Goal: Transaction & Acquisition: Book appointment/travel/reservation

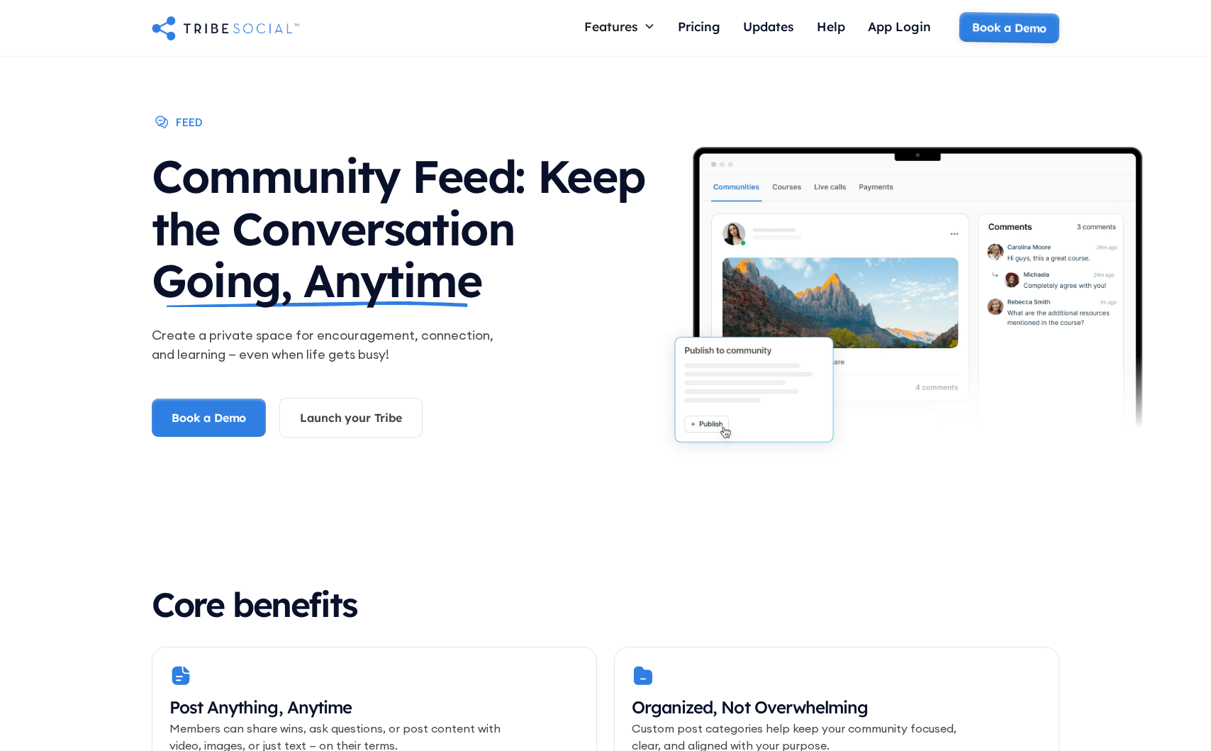
click at [1028, 28] on link "Book a Demo" at bounding box center [1009, 28] width 101 height 32
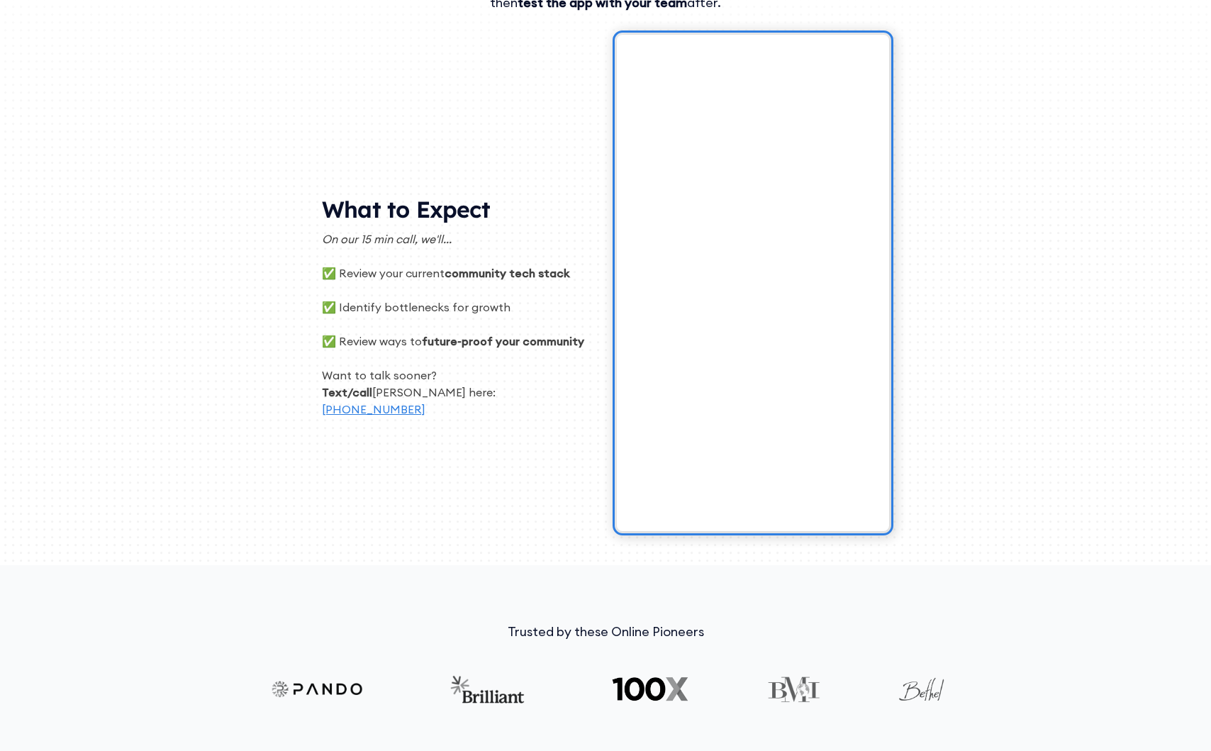
scroll to position [243, 0]
